Goal: Task Accomplishment & Management: Use online tool/utility

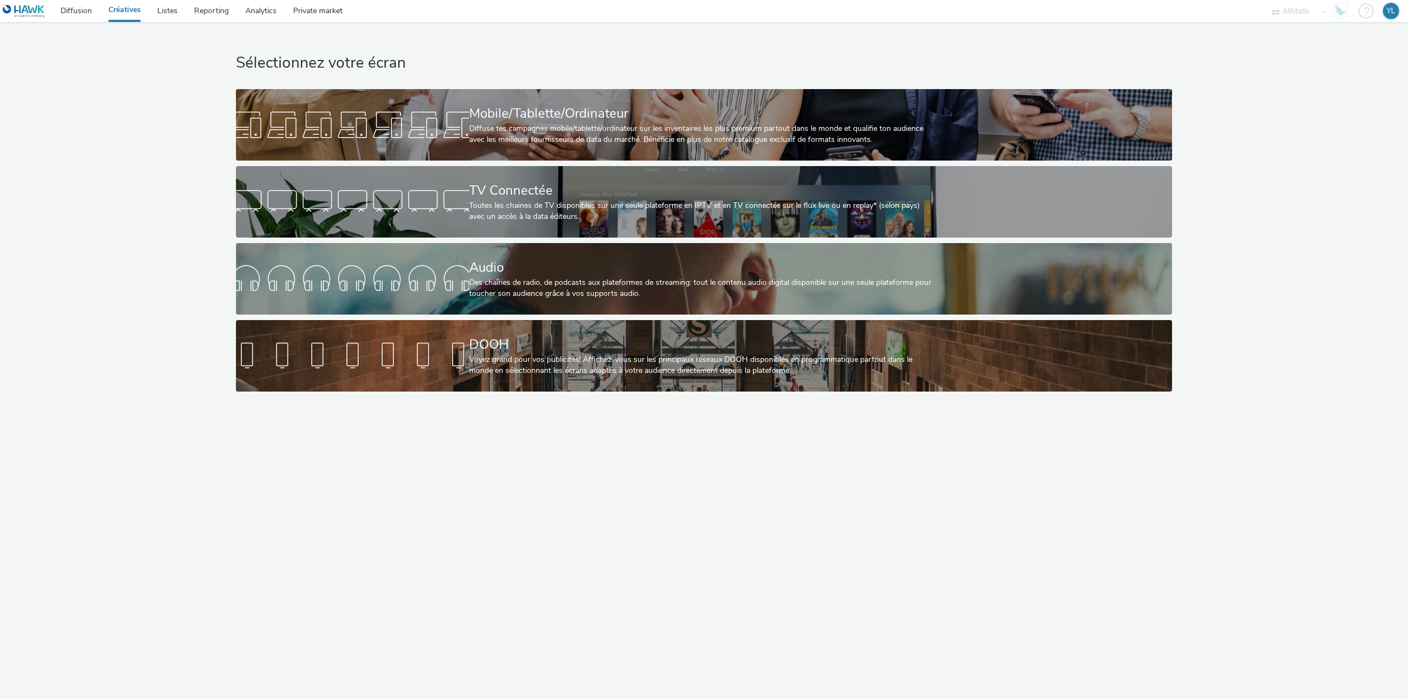
click at [633, 67] on h1 "Sélectionnez votre écran" at bounding box center [704, 63] width 936 height 21
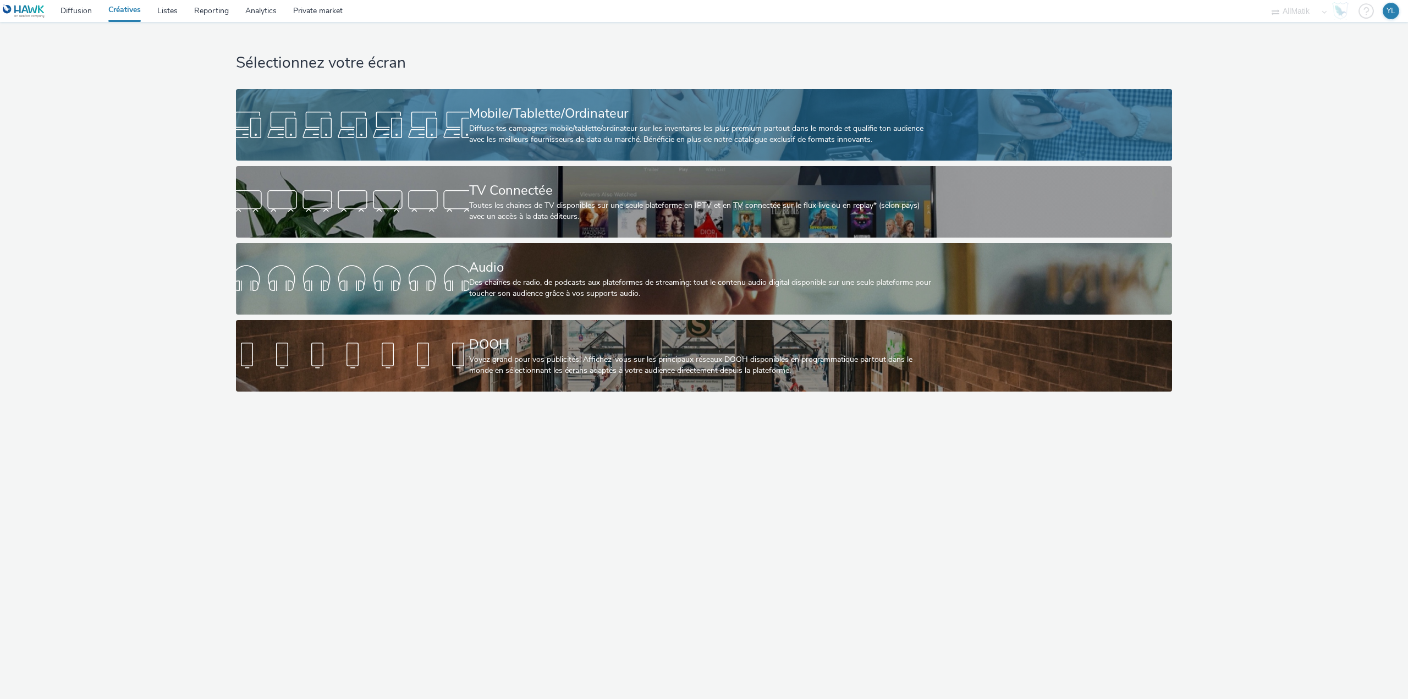
click at [545, 124] on div "Diffuse tes campagnes mobile/tablette/ordinateur sur les inventaires les plus p…" at bounding box center [702, 134] width 466 height 23
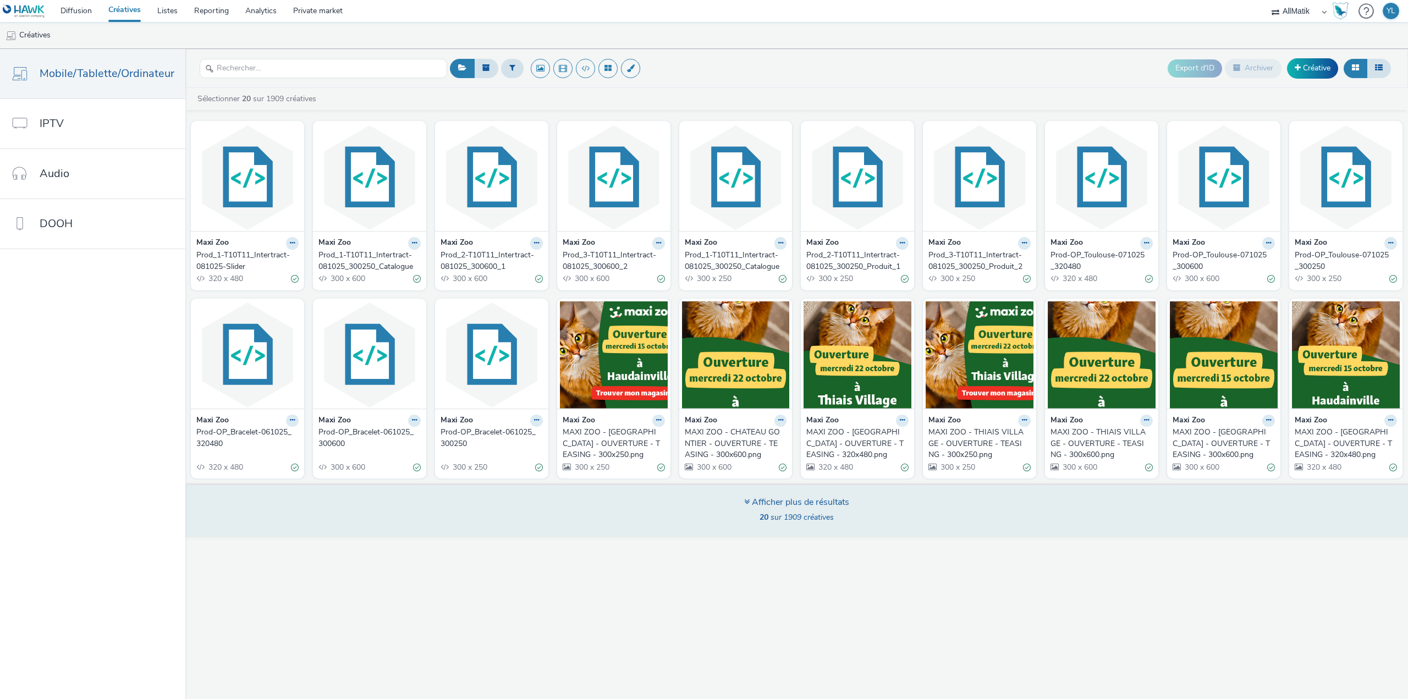
click at [803, 500] on div "Afficher plus de résultats" at bounding box center [796, 502] width 105 height 13
click at [799, 500] on div "Afficher plus de résultats" at bounding box center [796, 502] width 105 height 13
click at [786, 508] on div "Afficher plus de résultats" at bounding box center [796, 502] width 105 height 13
click at [783, 502] on div "Afficher plus de résultats" at bounding box center [796, 502] width 105 height 13
click at [787, 511] on div "Afficher plus de résultats 20 sur 1909 créatives" at bounding box center [796, 511] width 105 height 30
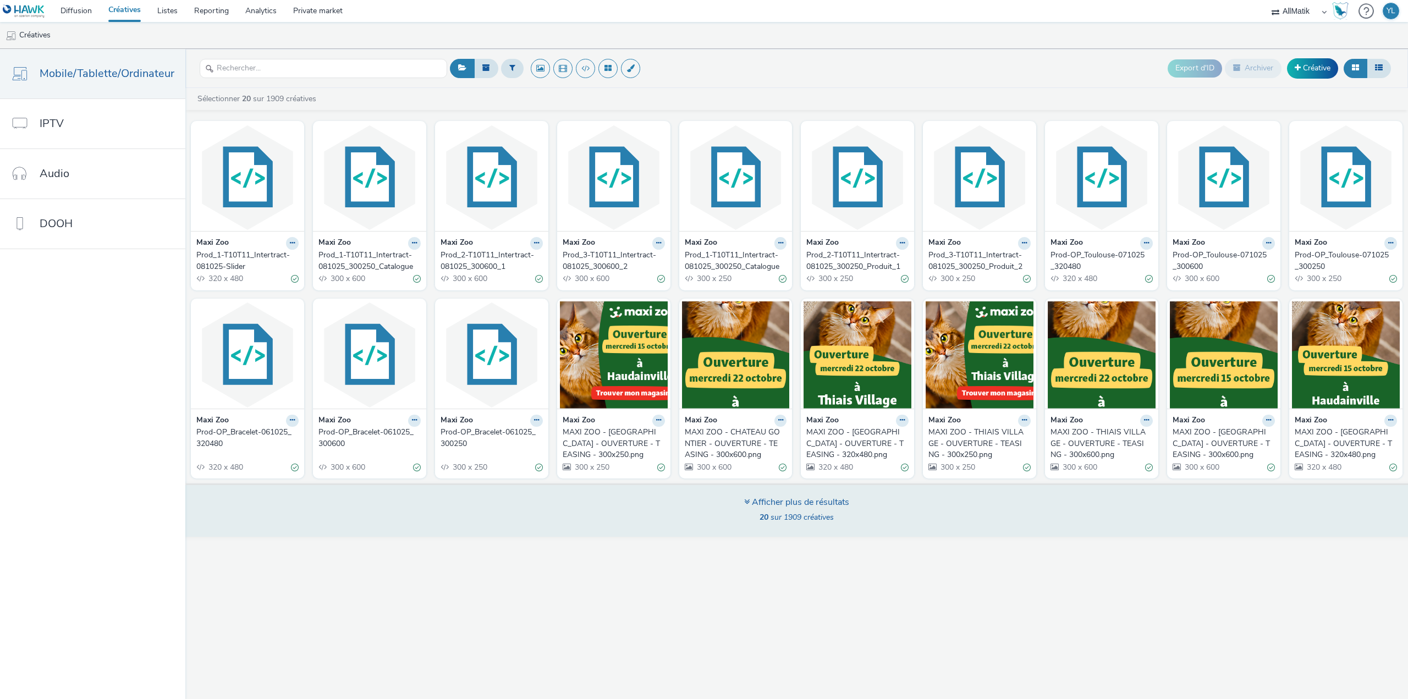
click at [777, 516] on span "20 sur 1909 créatives" at bounding box center [796, 517] width 74 height 10
click at [747, 506] on icon at bounding box center [746, 501] width 5 height 9
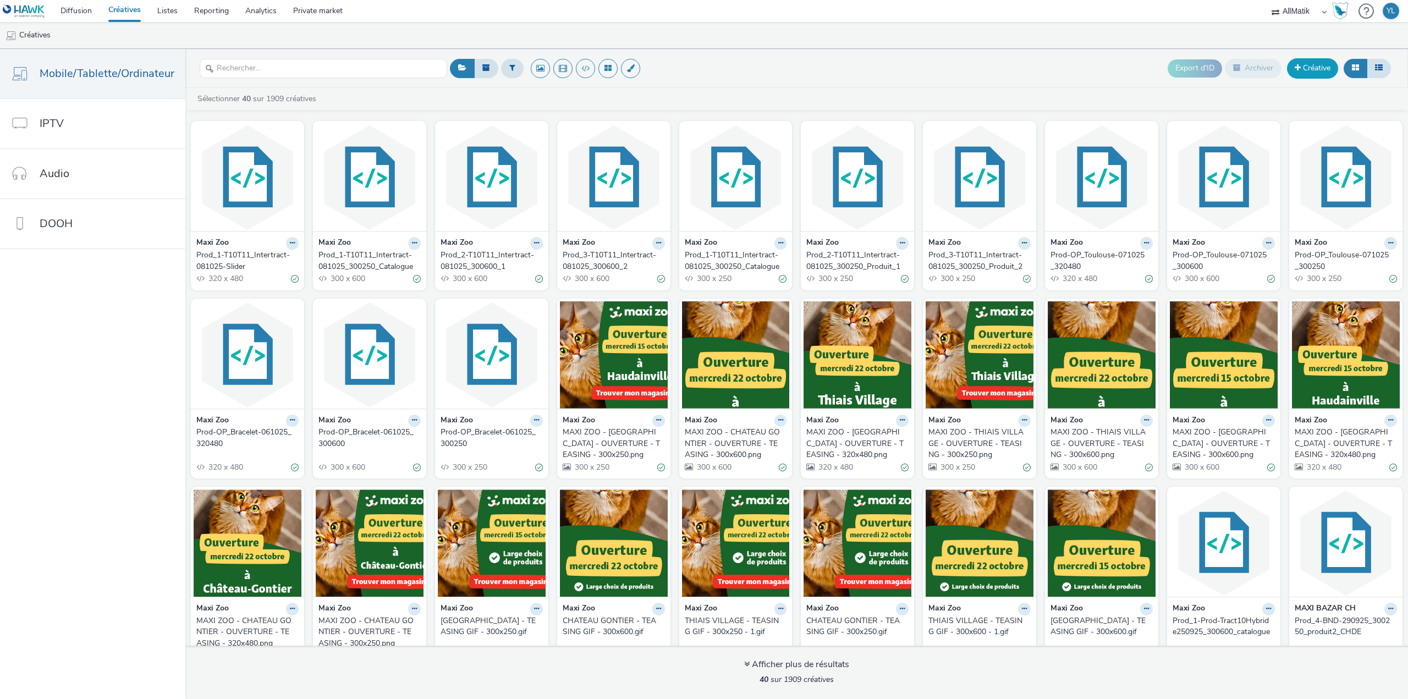
click at [1309, 73] on link "Créative" at bounding box center [1312, 68] width 51 height 20
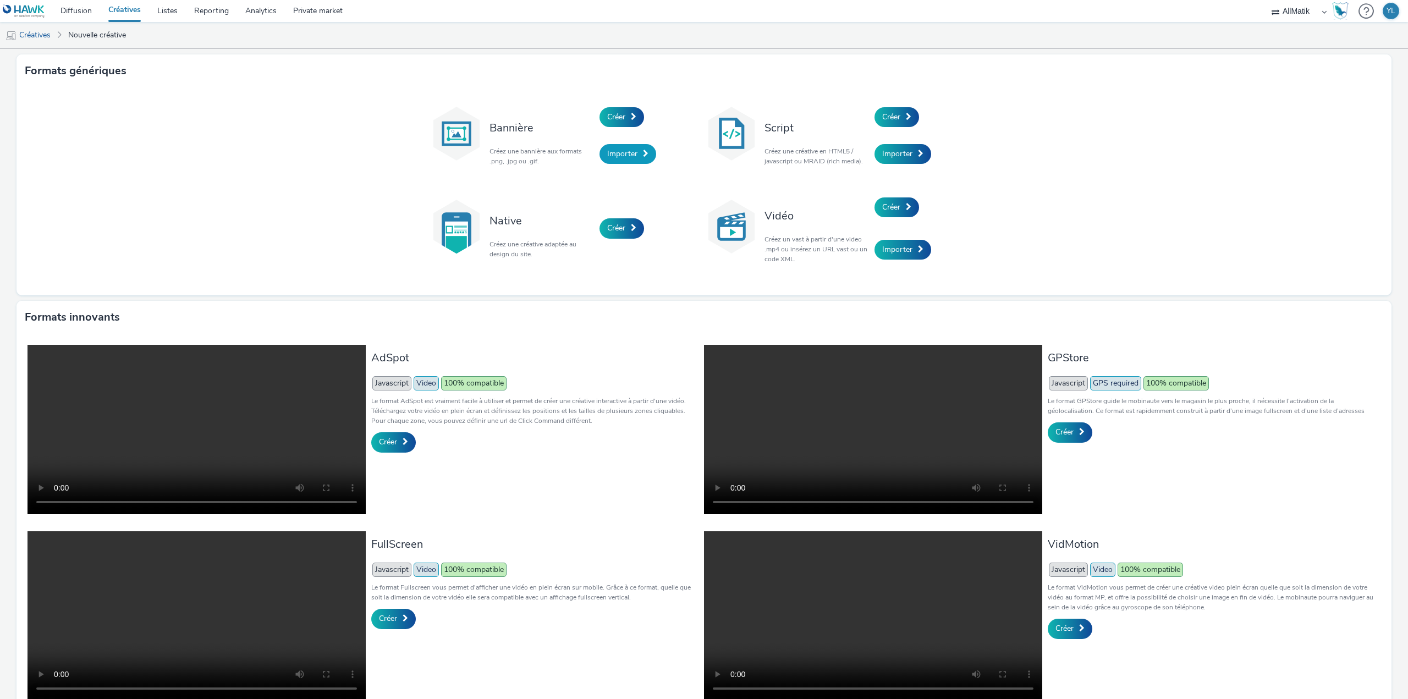
click at [607, 149] on span "Importer" at bounding box center [622, 153] width 30 height 10
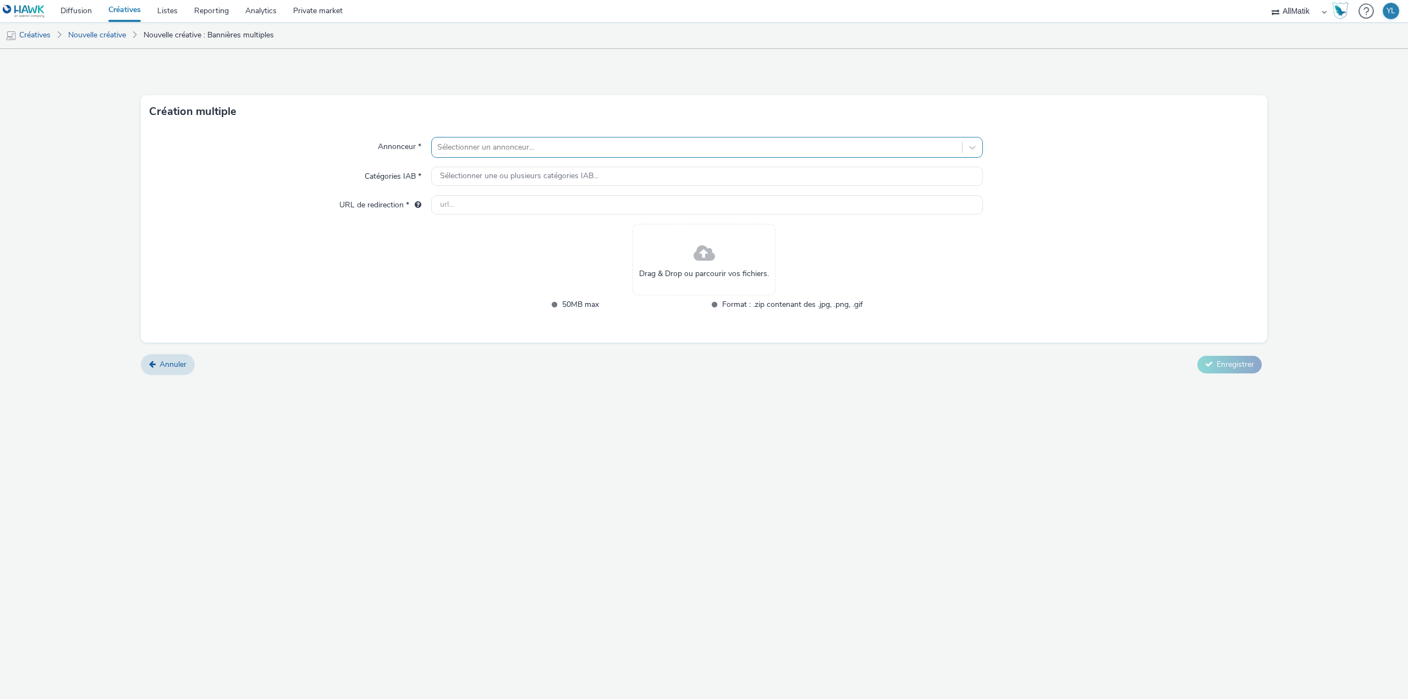
click at [586, 146] on div at bounding box center [696, 147] width 519 height 13
type input "zoo"
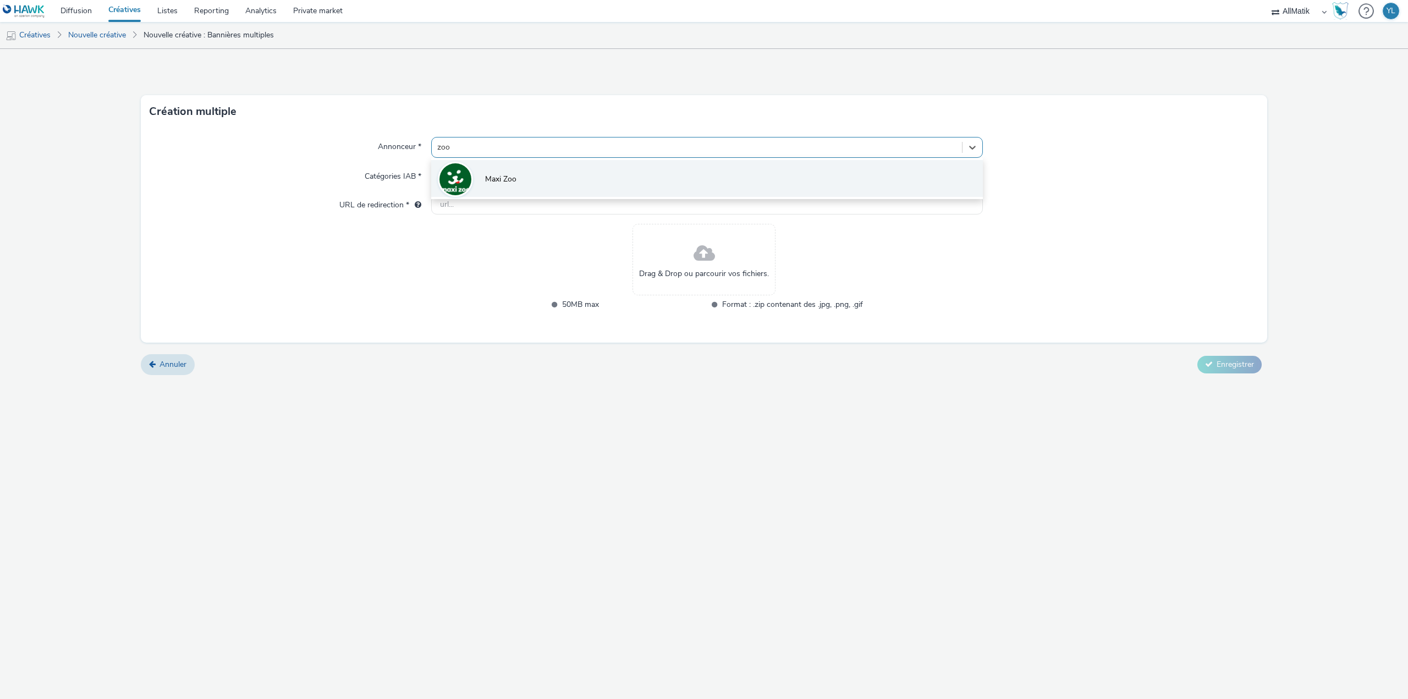
click at [531, 170] on li "Maxi Zoo" at bounding box center [707, 178] width 552 height 37
type input "http://maxizoo.fr"
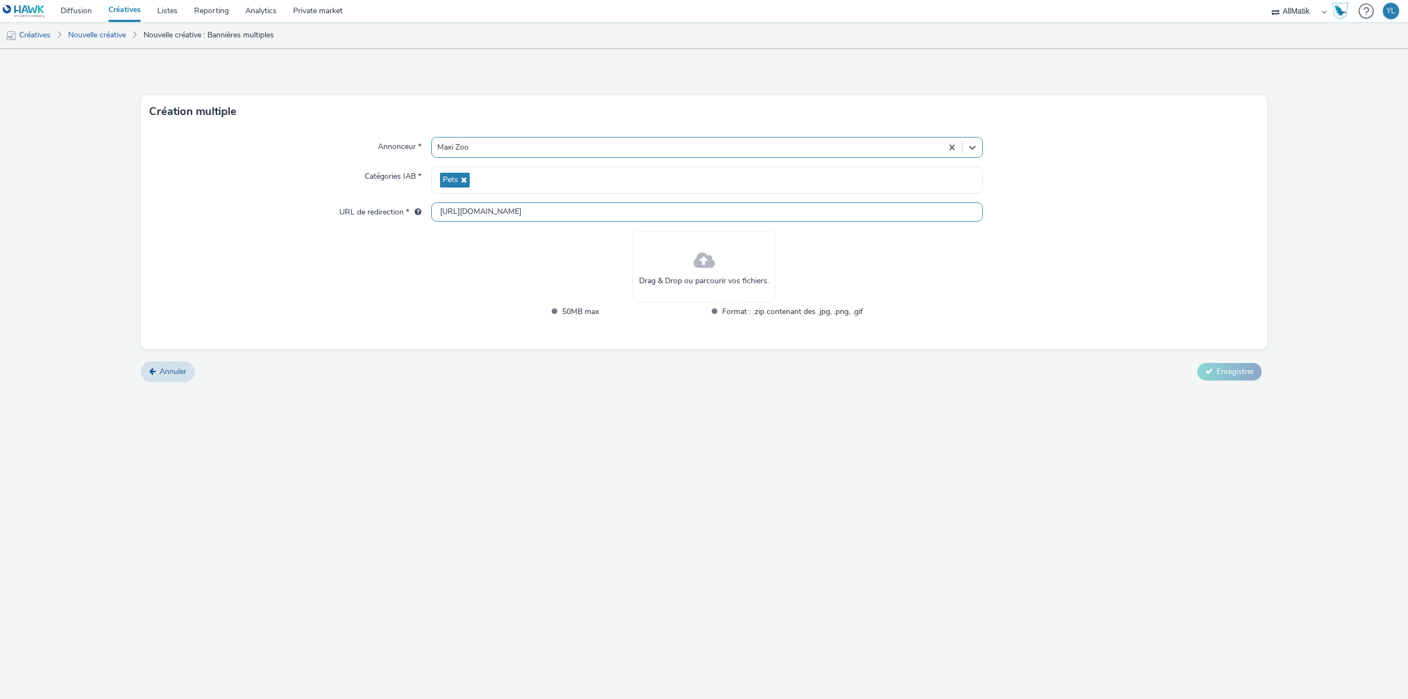
click at [504, 214] on input "http://maxizoo.fr" at bounding box center [707, 211] width 552 height 19
click at [499, 214] on input "http://maxizoo.fr" at bounding box center [707, 211] width 552 height 19
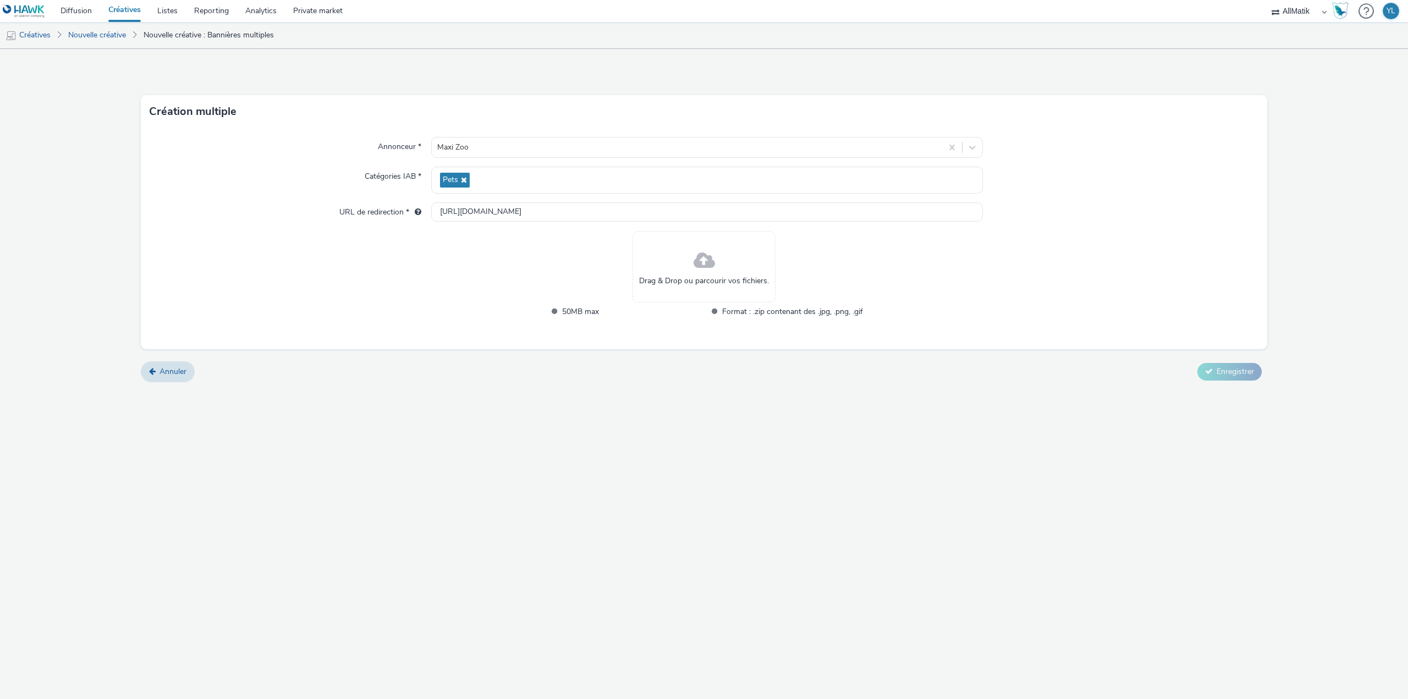
click at [462, 267] on div "Annonceur * Maxi Zoo Catégories IAB * Pets URL de redirection * http://maxizoo.…" at bounding box center [704, 238] width 1126 height 221
click at [671, 272] on div "Drag & Drop ou parcourir vos fichiers." at bounding box center [703, 266] width 143 height 71
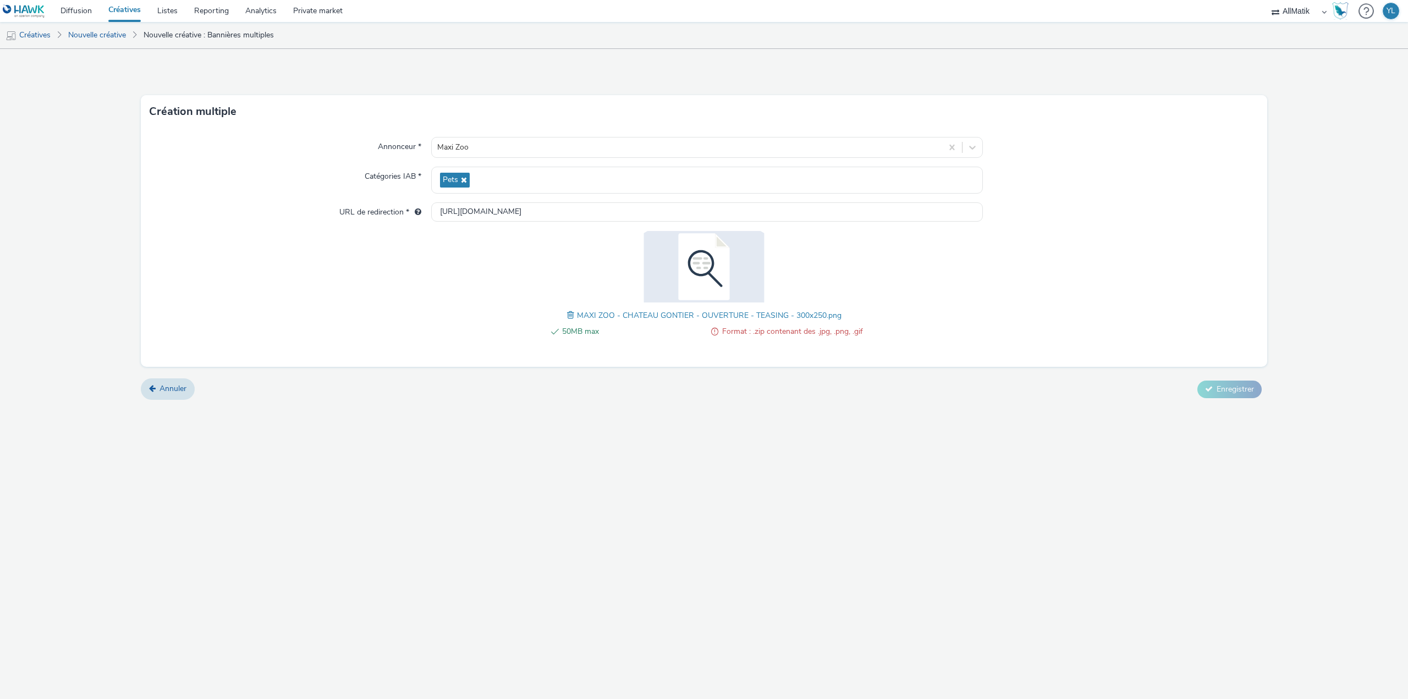
click at [573, 312] on span at bounding box center [572, 315] width 10 height 12
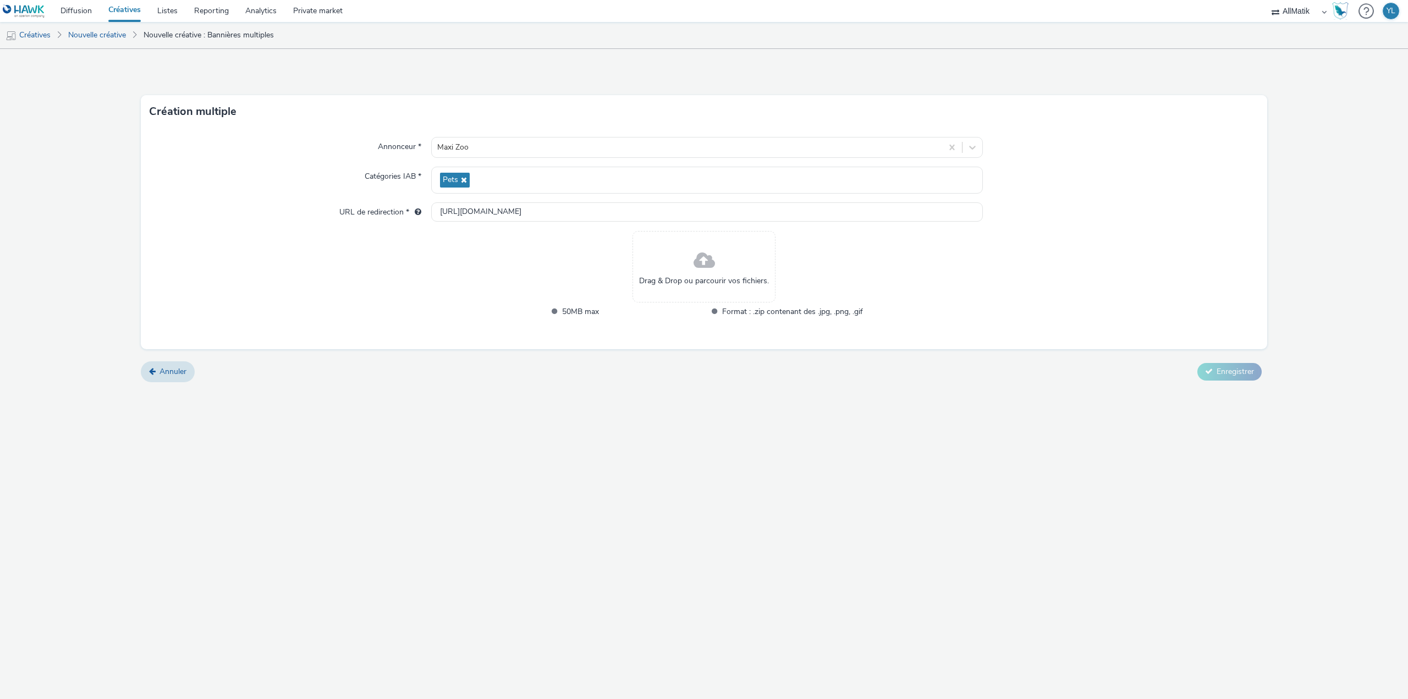
click at [674, 293] on div "Drag & Drop ou parcourir vos fichiers." at bounding box center [703, 266] width 143 height 71
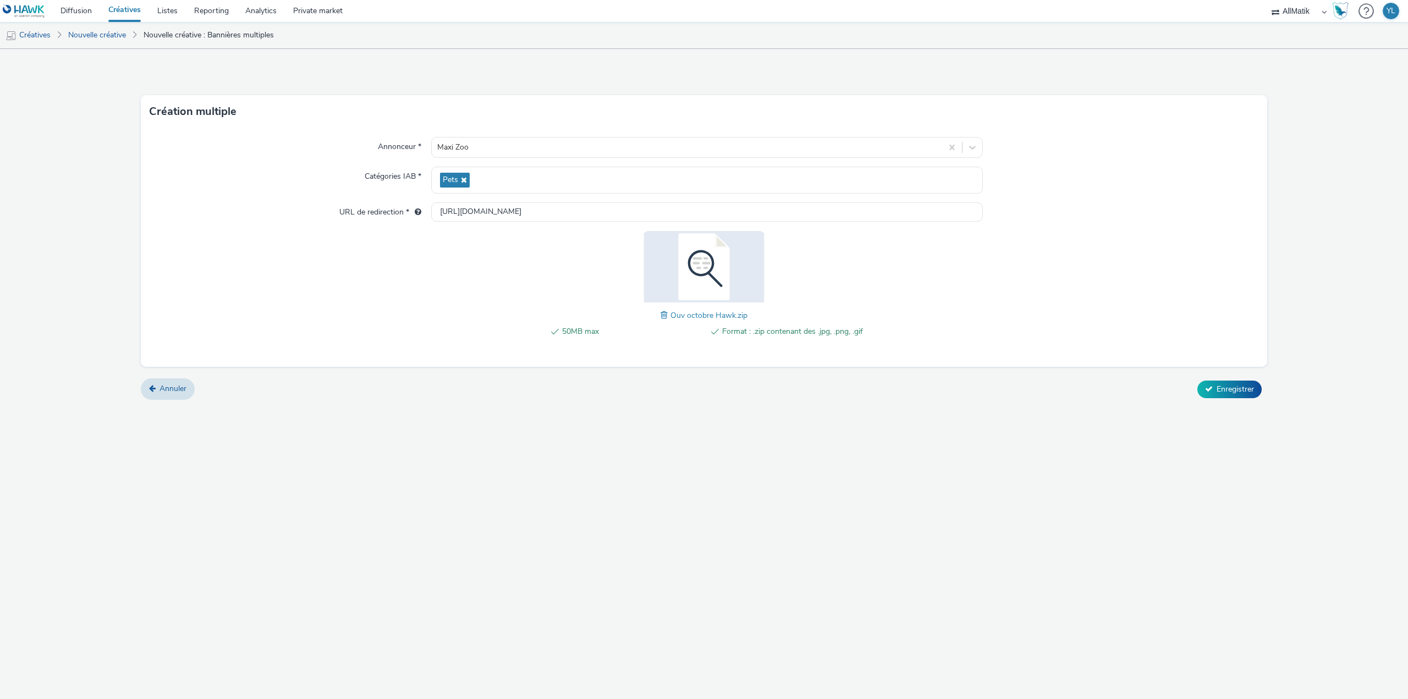
click at [747, 347] on div "50MB max Format : .zip contenant des .jpg, .png, .gif" at bounding box center [704, 337] width 317 height 25
click at [1224, 388] on span "Enregistrer" at bounding box center [1234, 389] width 37 height 10
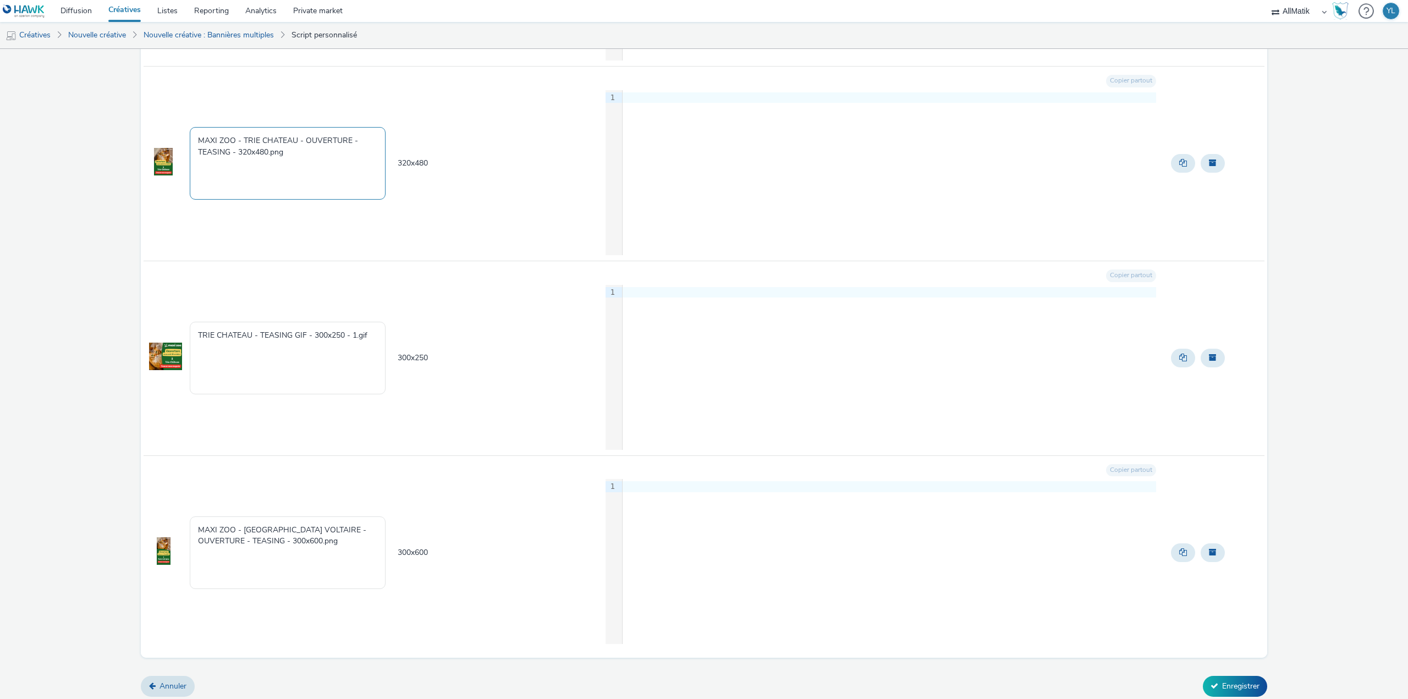
scroll to position [2442, 0]
click at [1213, 682] on button "Enregistrer" at bounding box center [1235, 683] width 64 height 21
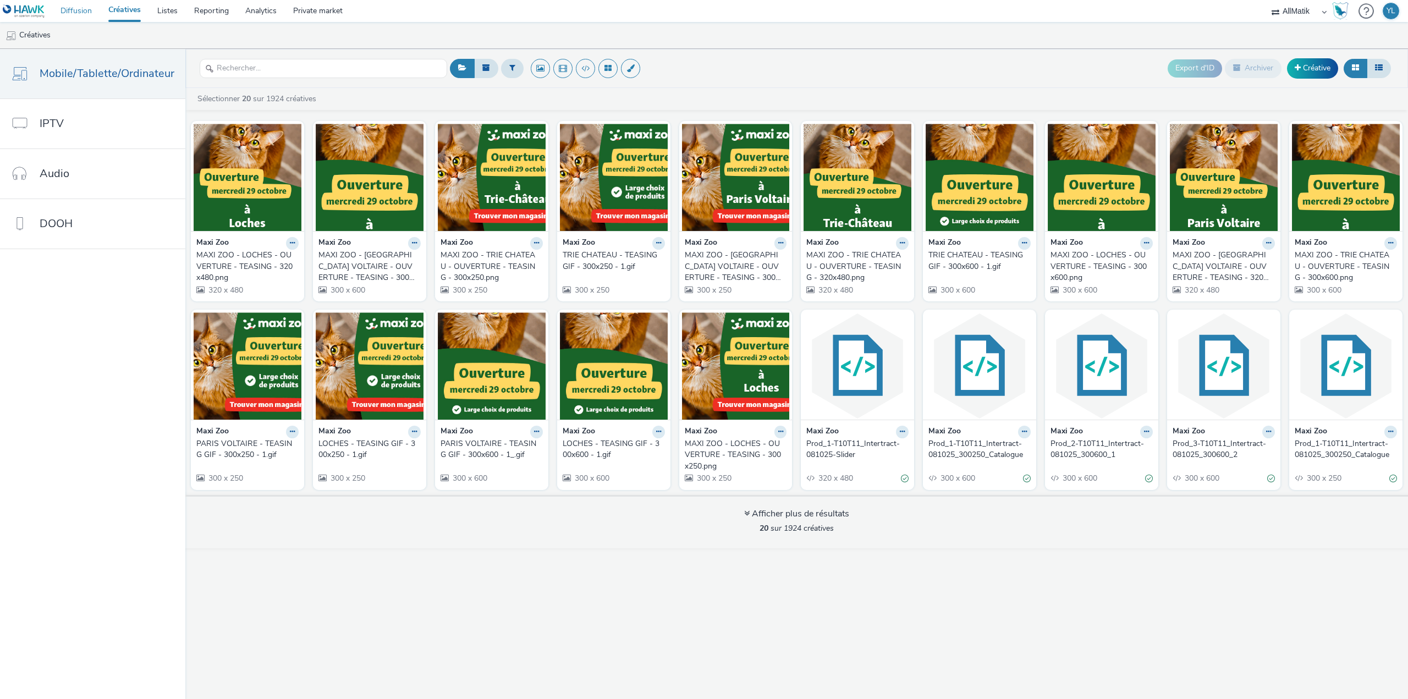
click at [84, 8] on link "Diffusion" at bounding box center [76, 11] width 48 height 22
